Goal: Complete application form

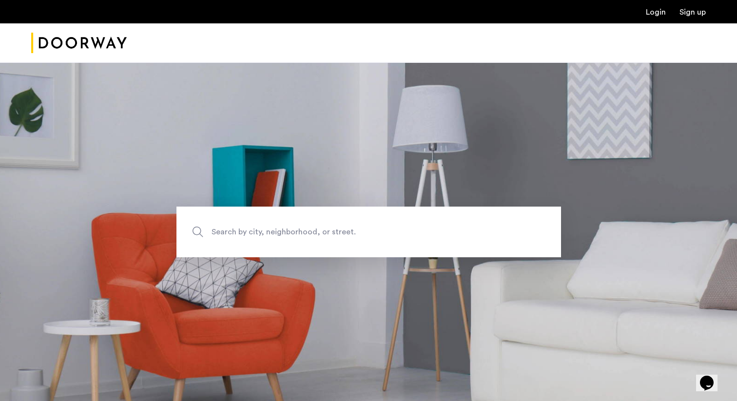
click at [657, 13] on link "Login" at bounding box center [656, 12] width 20 height 8
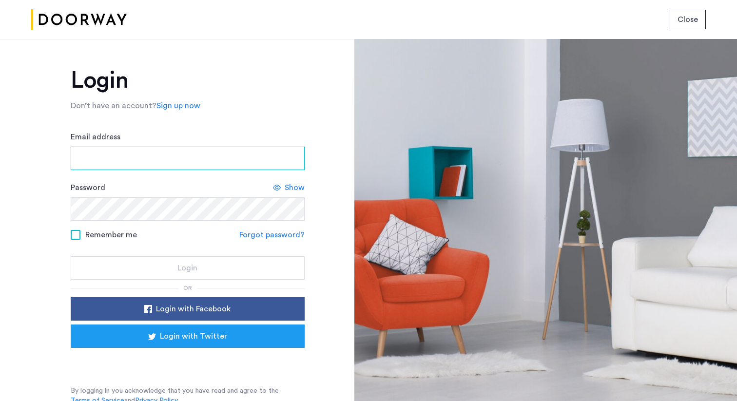
click at [218, 150] on input "Email address" at bounding box center [188, 158] width 234 height 23
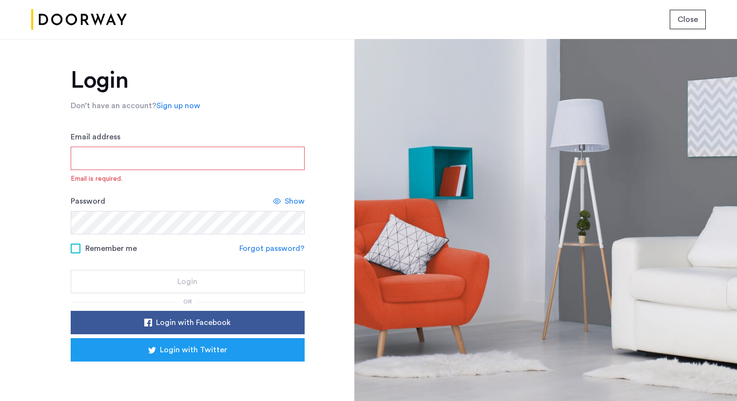
type input "**********"
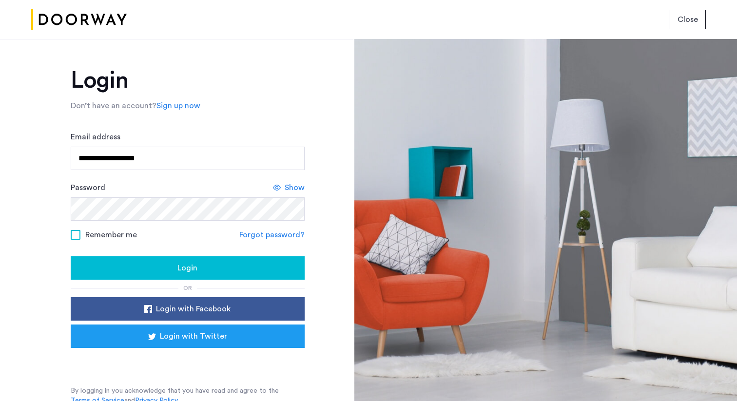
click at [115, 239] on span "Remember me" at bounding box center [111, 235] width 52 height 12
click at [181, 266] on span "Login" at bounding box center [188, 268] width 20 height 12
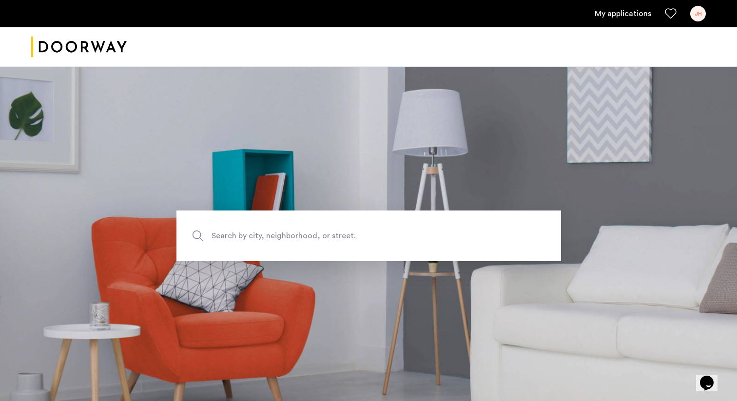
click at [701, 19] on div "JH" at bounding box center [699, 14] width 16 height 16
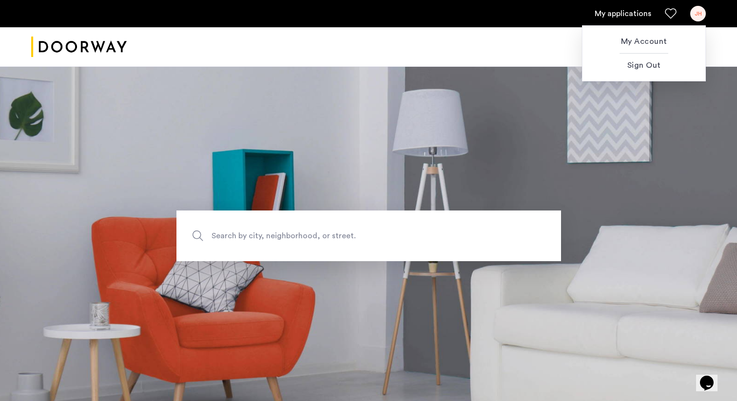
click at [616, 14] on div at bounding box center [368, 200] width 737 height 401
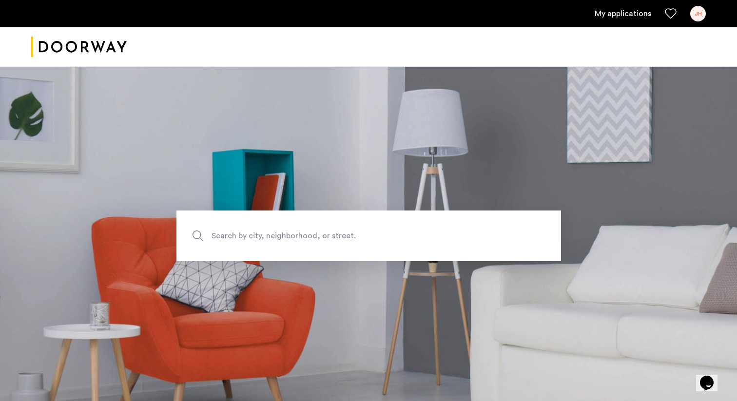
click at [607, 16] on link "My applications" at bounding box center [623, 14] width 57 height 12
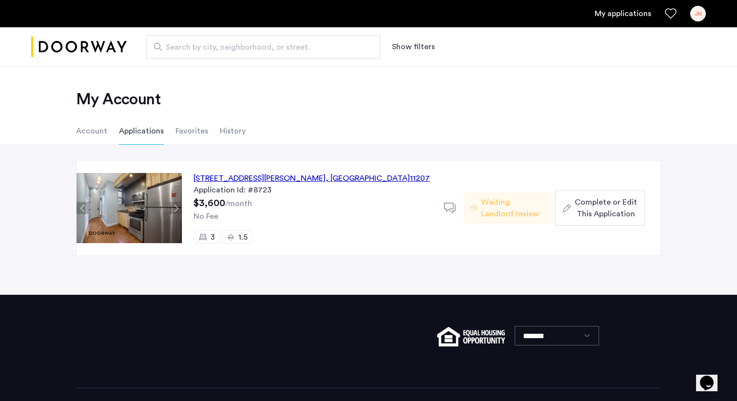
click at [263, 179] on div "620 Wilson Avenue, Unit 3L, Brooklyn , NY 11207" at bounding box center [312, 179] width 237 height 12
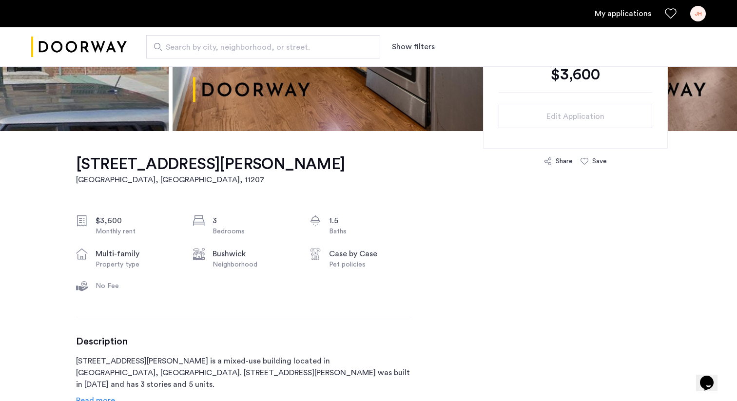
scroll to position [239, 0]
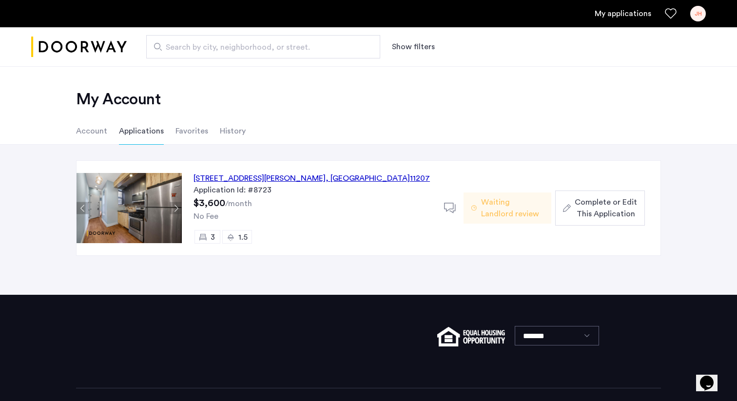
click at [593, 213] on span "Complete or Edit This Application" at bounding box center [606, 208] width 62 height 23
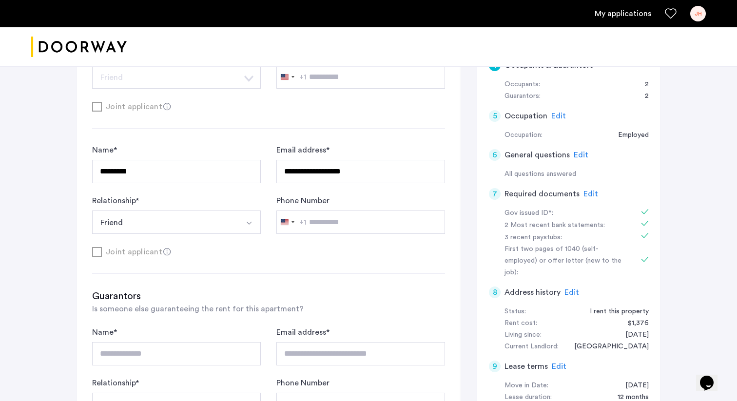
scroll to position [228, 0]
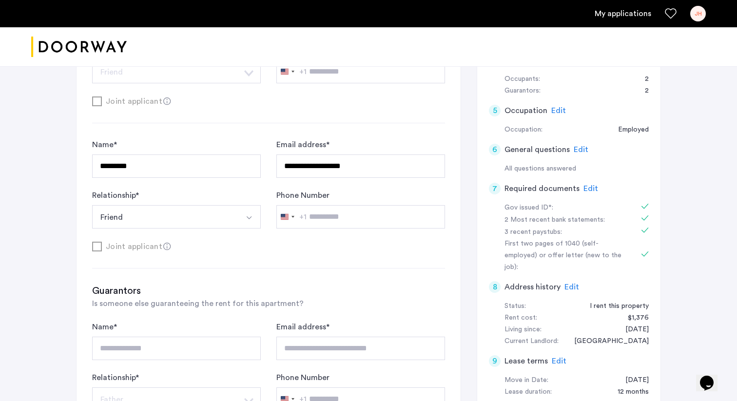
drag, startPoint x: 626, startPoint y: 302, endPoint x: 650, endPoint y: 302, distance: 24.4
click at [650, 302] on div "1 Basic information Edit Name: [PERSON_NAME] Email: [EMAIL_ADDRESS][DOMAIN_NAME…" at bounding box center [569, 157] width 184 height 497
copy div "$1,376"
